Goal: Information Seeking & Learning: Learn about a topic

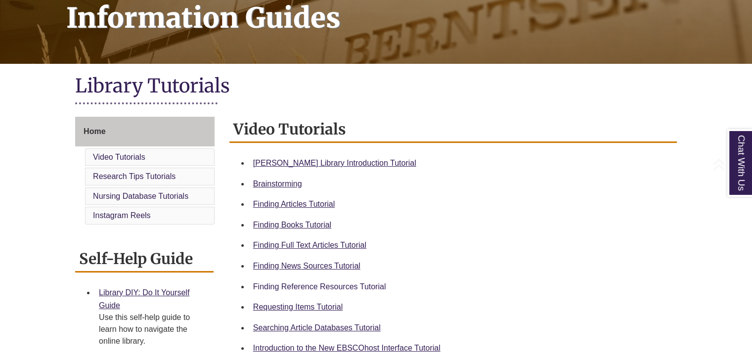
scroll to position [198, 0]
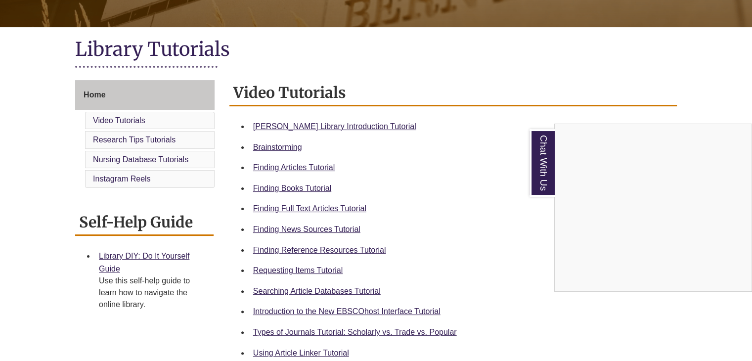
click at [313, 270] on div "Chat With Us" at bounding box center [376, 180] width 752 height 361
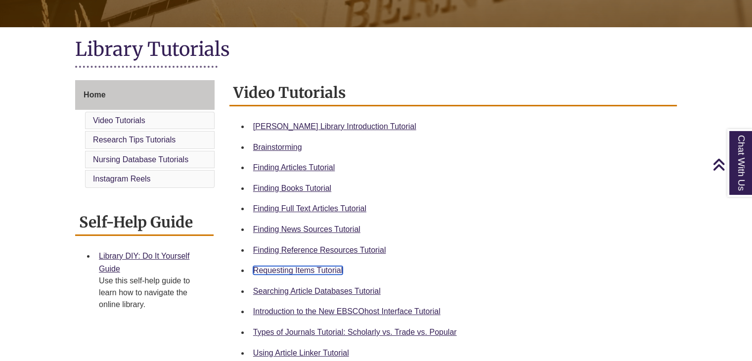
click at [313, 270] on link "Requesting Items Tutorial" at bounding box center [298, 270] width 90 height 8
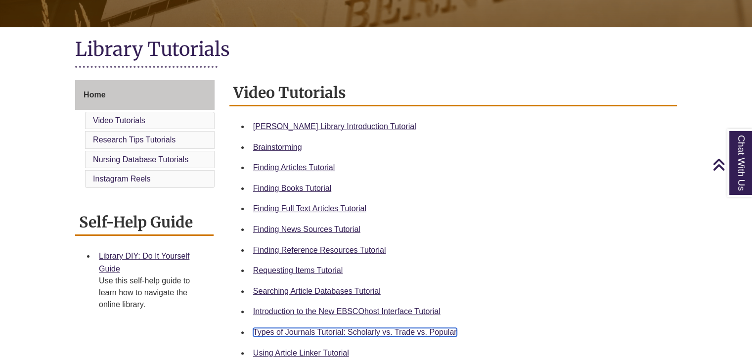
click at [318, 333] on link "Types of Journals Tutorial: Scholarly vs. Trade vs. Popular" at bounding box center [355, 332] width 204 height 8
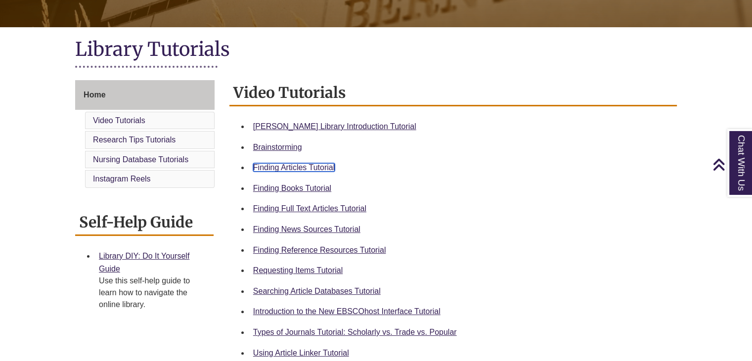
click at [317, 166] on link "Finding Articles Tutorial" at bounding box center [294, 167] width 82 height 8
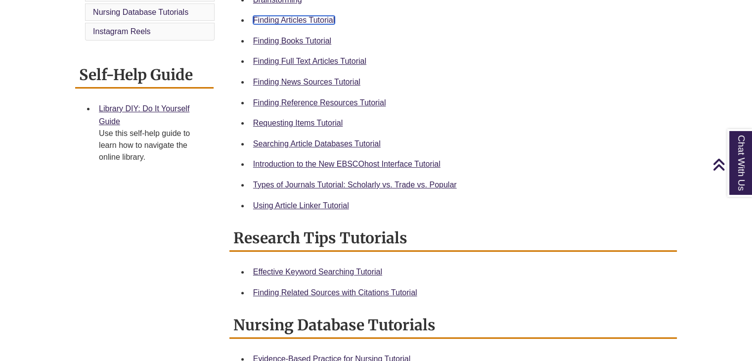
scroll to position [346, 0]
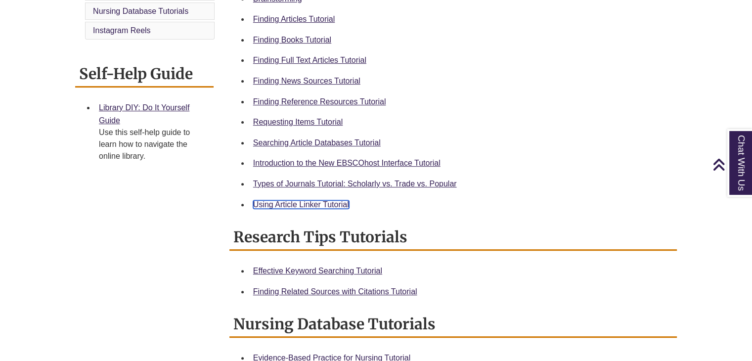
click at [313, 206] on link "Using Article Linker Tutorial" at bounding box center [301, 204] width 96 height 8
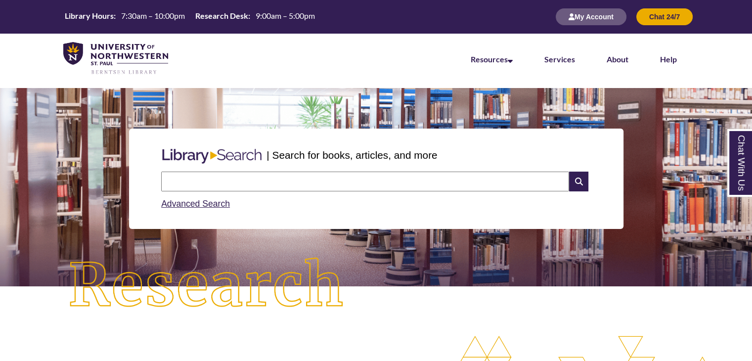
click at [205, 183] on input "text" at bounding box center [365, 182] width 408 height 20
click at [212, 182] on input "**********" at bounding box center [365, 182] width 408 height 20
click at [163, 182] on input "**********" at bounding box center [365, 182] width 408 height 20
click at [218, 181] on input "**********" at bounding box center [365, 182] width 408 height 20
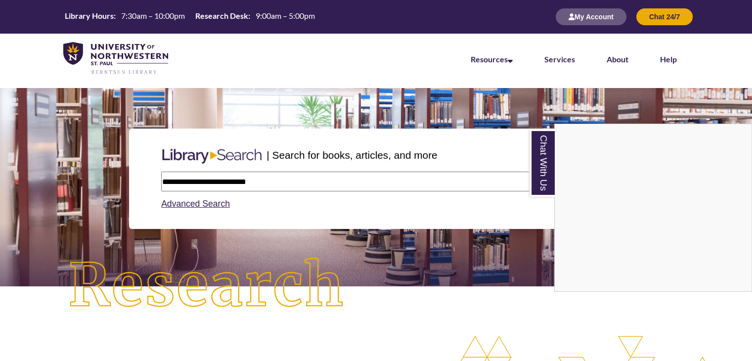
type input "**********"
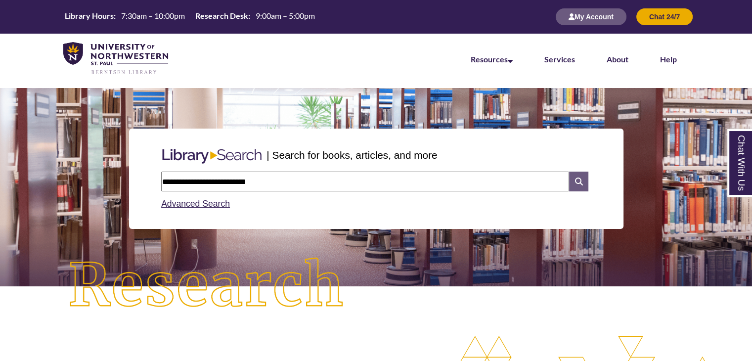
click at [574, 181] on icon at bounding box center [578, 182] width 19 height 20
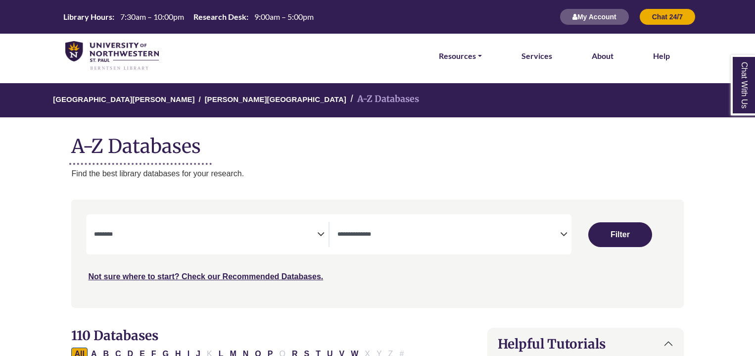
select select "Database Subject Filter"
select select "Database Types Filter"
click at [304, 230] on span "Search filters" at bounding box center [205, 233] width 223 height 8
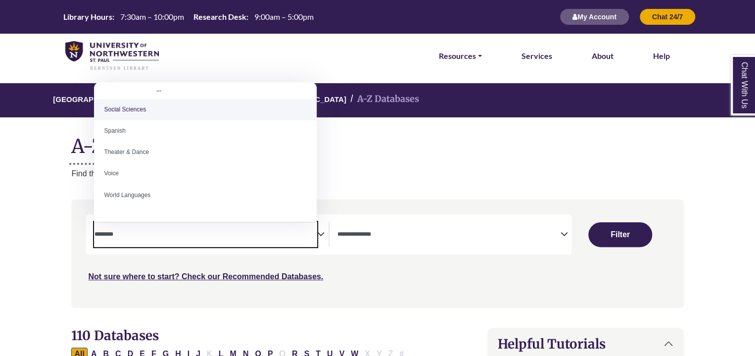
scroll to position [880, 0]
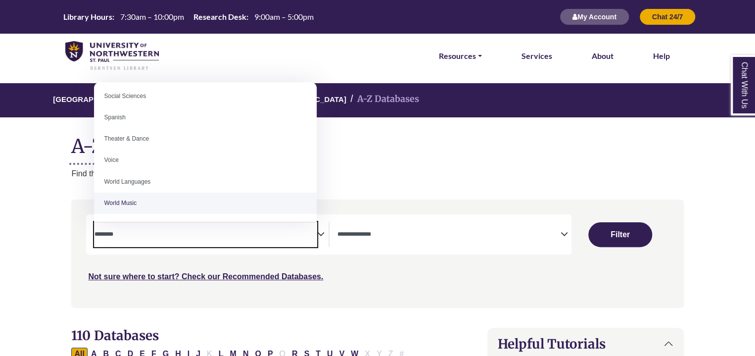
click at [391, 296] on div "Search filters" at bounding box center [377, 253] width 600 height 100
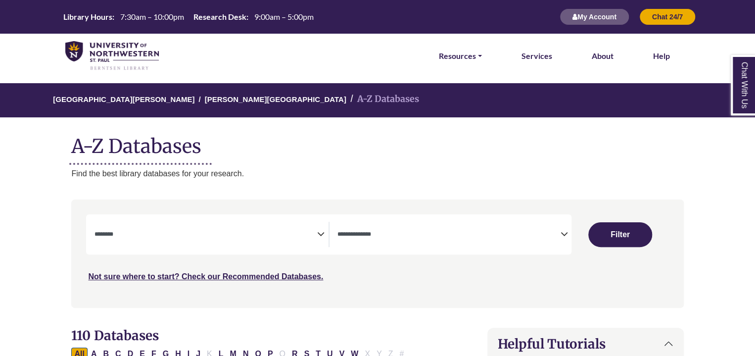
click at [427, 229] on span "Search filters" at bounding box center [448, 233] width 223 height 8
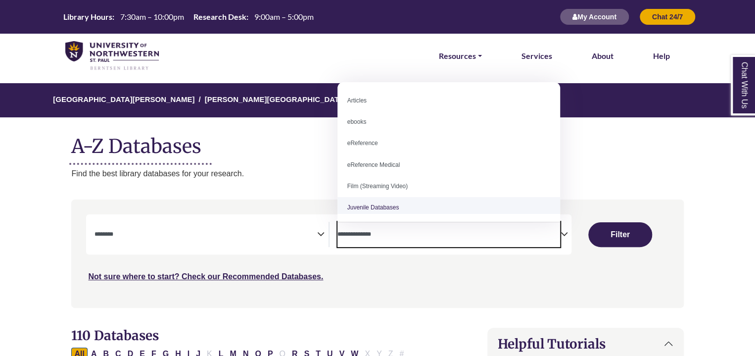
click at [312, 159] on div "University of Northwestern - St. Paul Berntsen Library A-Z Databases A-Z Databa…" at bounding box center [377, 131] width 642 height 96
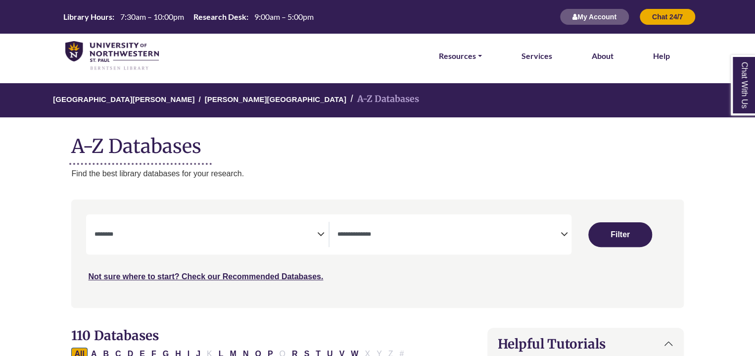
click at [231, 230] on span "Search filters" at bounding box center [205, 233] width 223 height 8
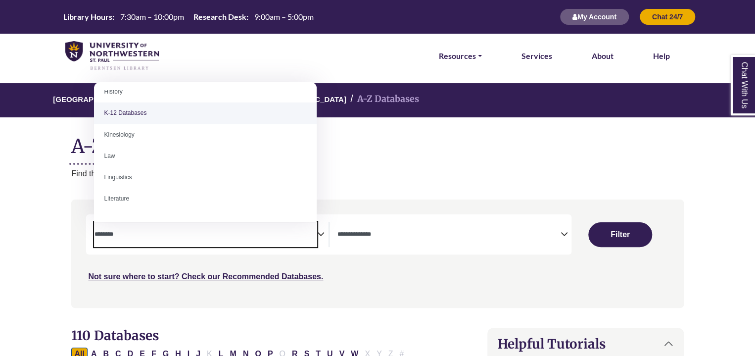
scroll to position [495, 0]
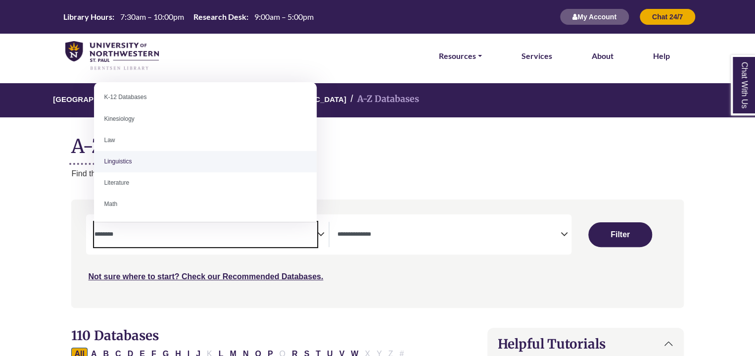
select select "*****"
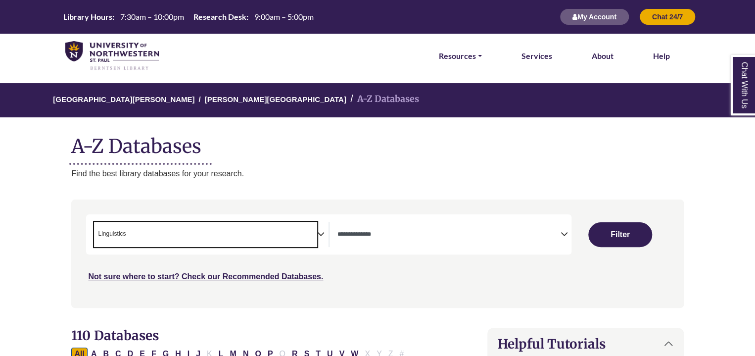
scroll to position [249, 0]
click at [618, 228] on button "Filter" at bounding box center [620, 234] width 64 height 25
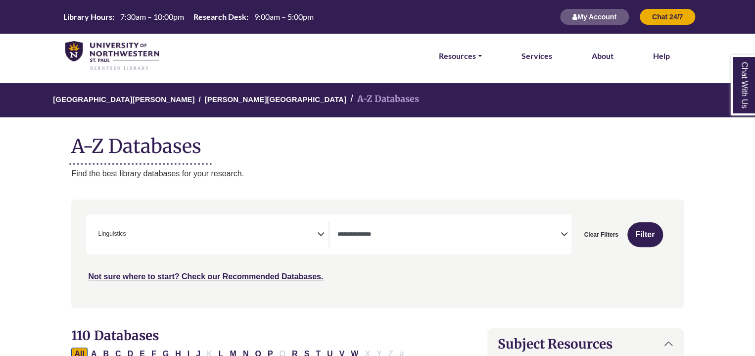
select select "Database Types Filter"
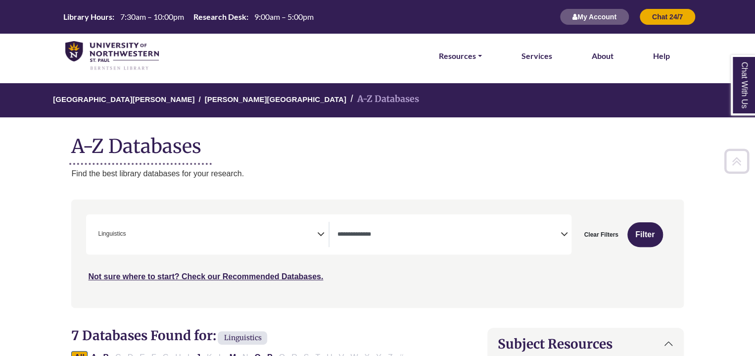
click at [160, 232] on span "× Linguistics" at bounding box center [205, 234] width 223 height 25
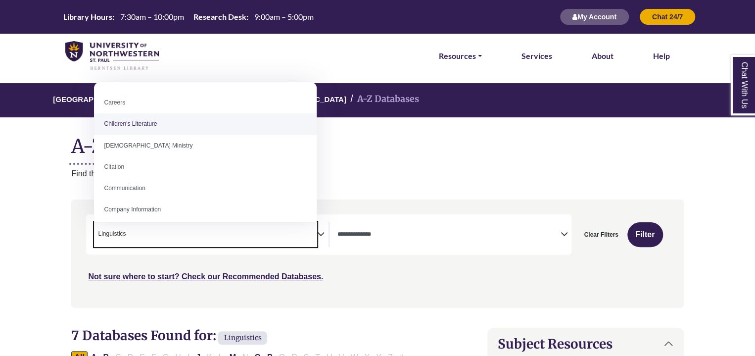
scroll to position [148, 0]
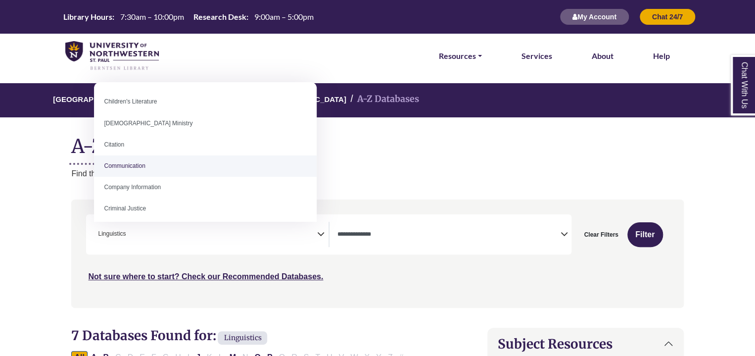
select select "*****"
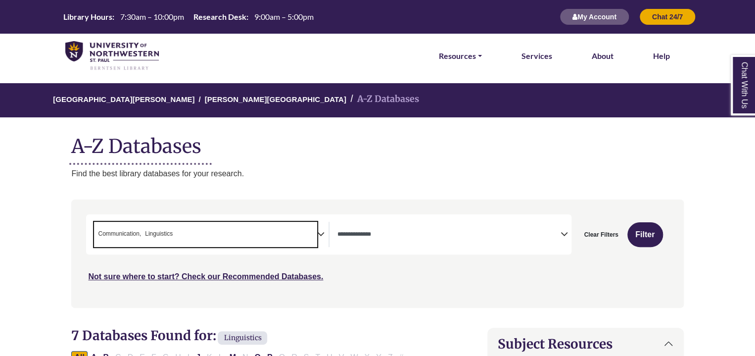
click at [203, 237] on span "× Communication × Linguistics" at bounding box center [205, 234] width 223 height 25
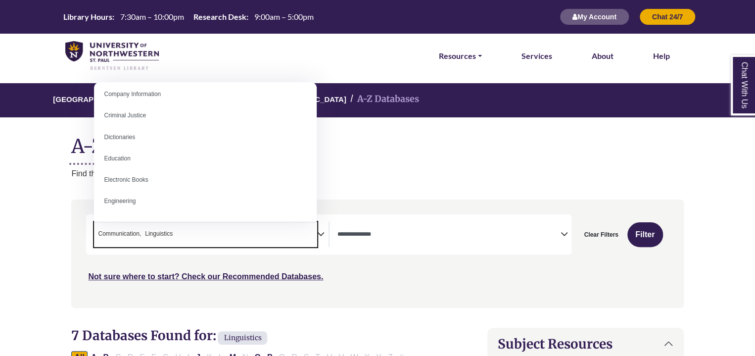
scroll to position [247, 0]
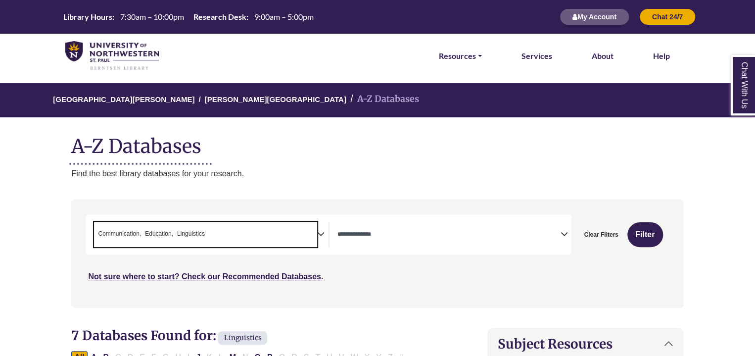
click at [219, 231] on span "× Communication × Education × Linguistics" at bounding box center [205, 234] width 223 height 25
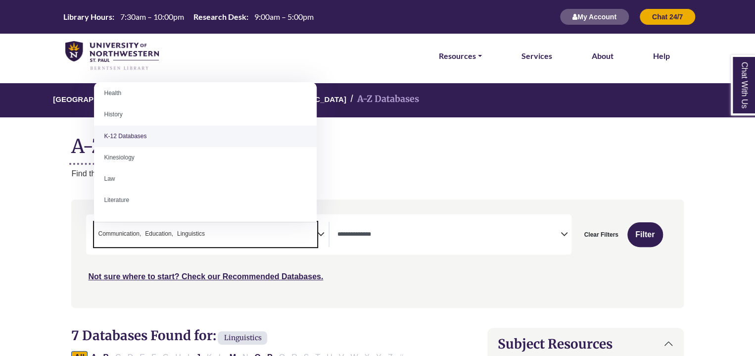
scroll to position [495, 0]
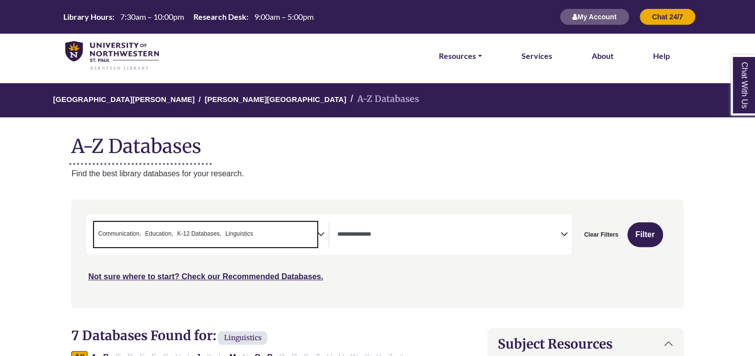
click at [267, 236] on span "× Communication × Education × K-12 Databases × Linguistics" at bounding box center [205, 234] width 223 height 25
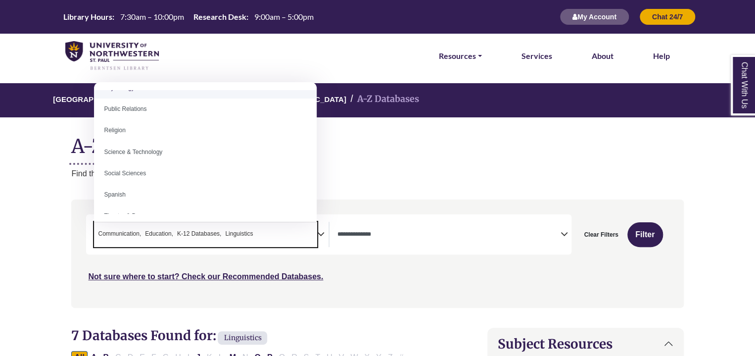
scroll to position [880, 0]
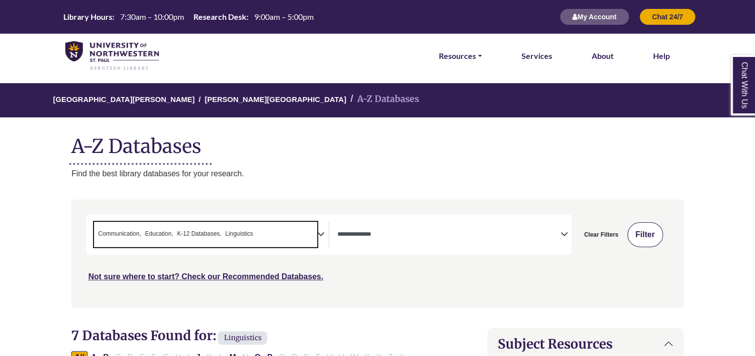
click at [644, 236] on button "Filter" at bounding box center [645, 234] width 36 height 25
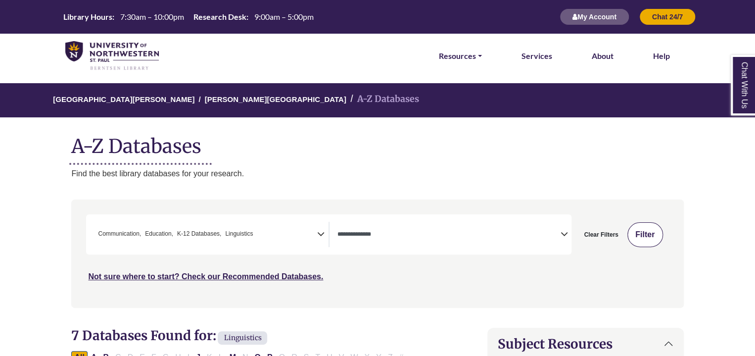
select select "Database Types Filter"
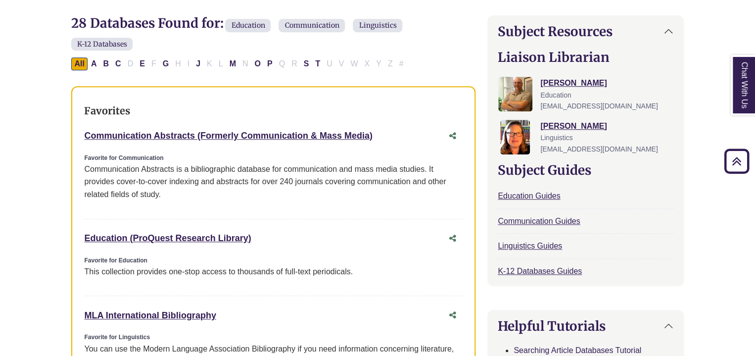
scroll to position [297, 0]
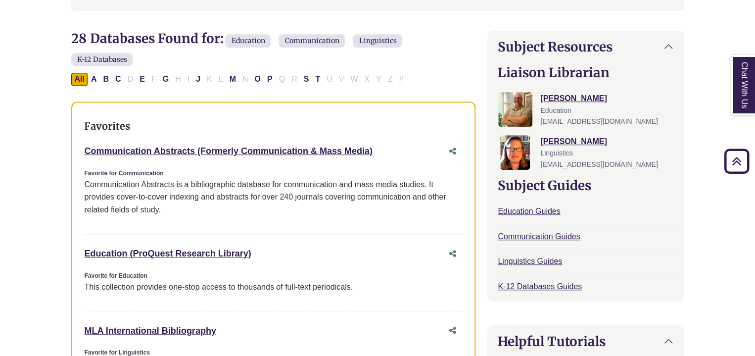
drag, startPoint x: 255, startPoint y: 252, endPoint x: 80, endPoint y: 242, distance: 175.9
click at [80, 242] on div "Favorites Communication Abstracts (Formerly Communication & Mass Media) This li…" at bounding box center [273, 268] width 404 height 335
copy link "Education (ProQuest Research Library)"
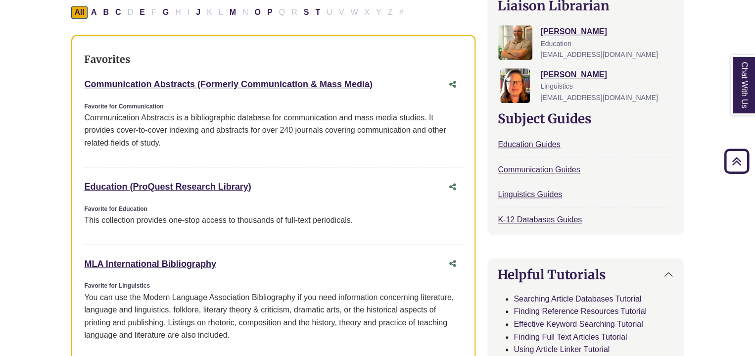
scroll to position [346, 0]
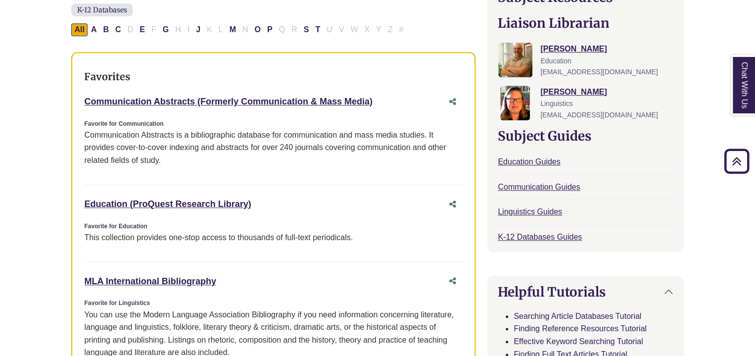
drag, startPoint x: 374, startPoint y: 99, endPoint x: 69, endPoint y: 102, distance: 305.2
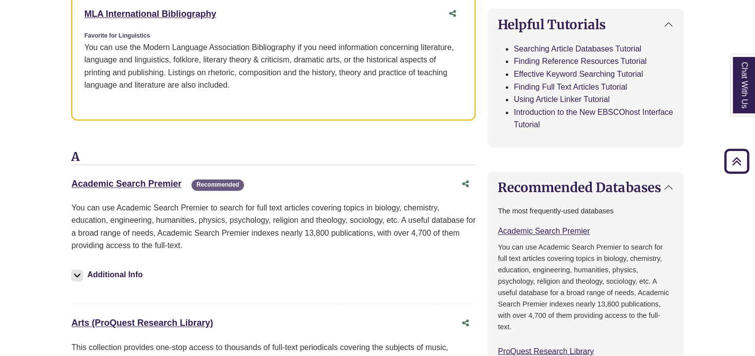
scroll to position [693, 0]
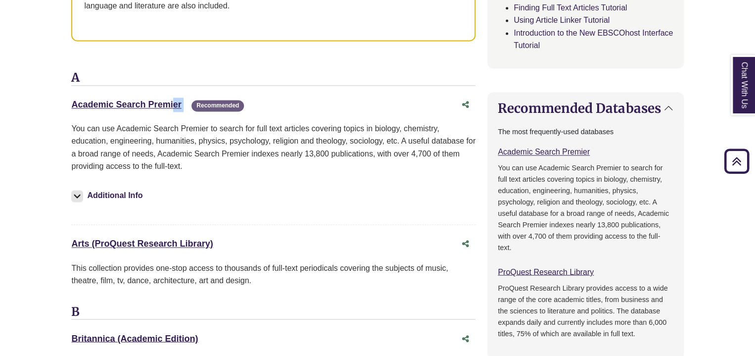
drag, startPoint x: 186, startPoint y: 103, endPoint x: 48, endPoint y: 99, distance: 138.1
copy div "Academic Search Premier This link opens in a new window"
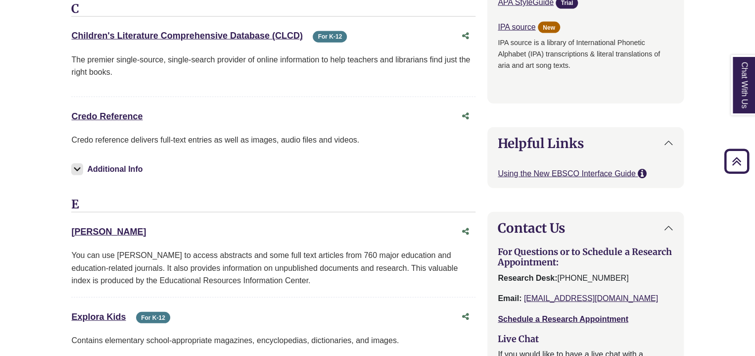
scroll to position [1187, 0]
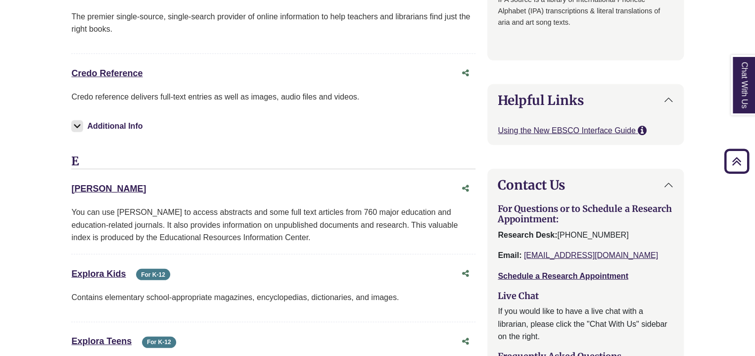
drag, startPoint x: 135, startPoint y: 185, endPoint x: 45, endPoint y: 185, distance: 89.5
copy link "ERIC"
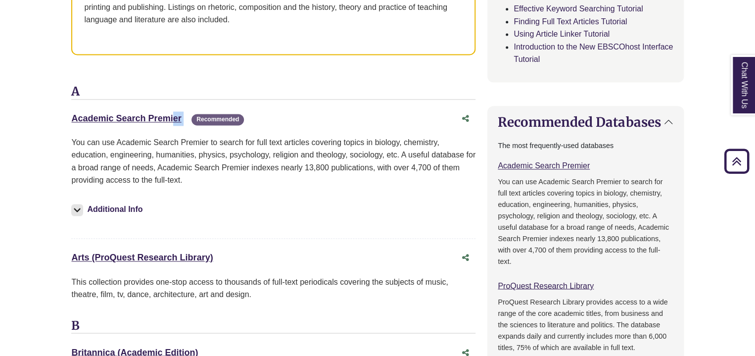
scroll to position [643, 0]
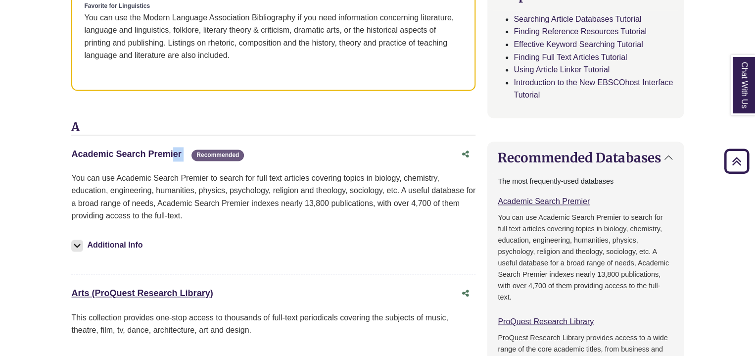
click at [147, 151] on link "Academic Search Premier This link opens in a new window" at bounding box center [126, 154] width 110 height 10
